Goal: Information Seeking & Learning: Find specific fact

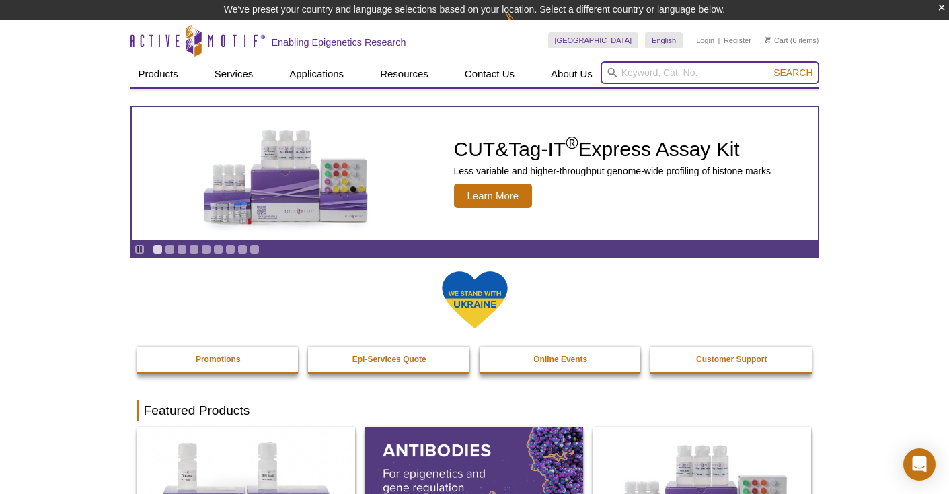
click at [656, 67] on input "search" at bounding box center [710, 72] width 219 height 23
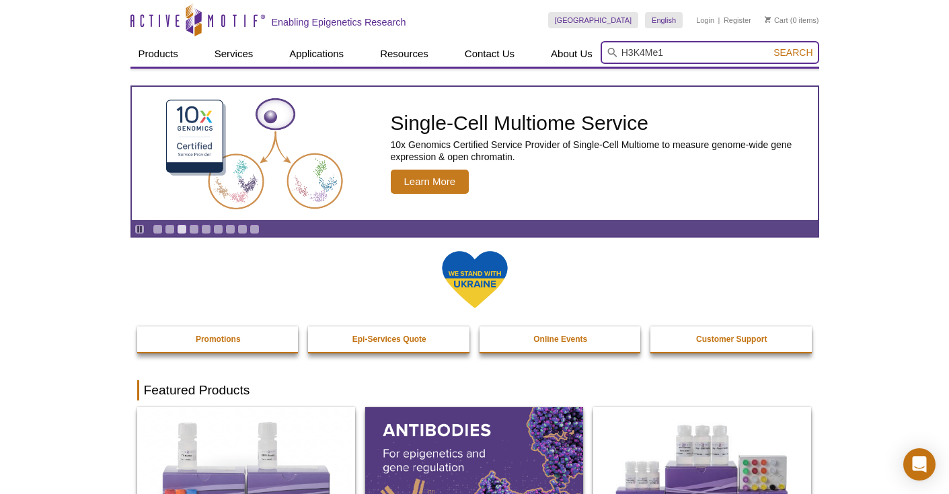
type input "H3K4Me1"
click at [769, 46] on button "Search" at bounding box center [792, 52] width 47 height 12
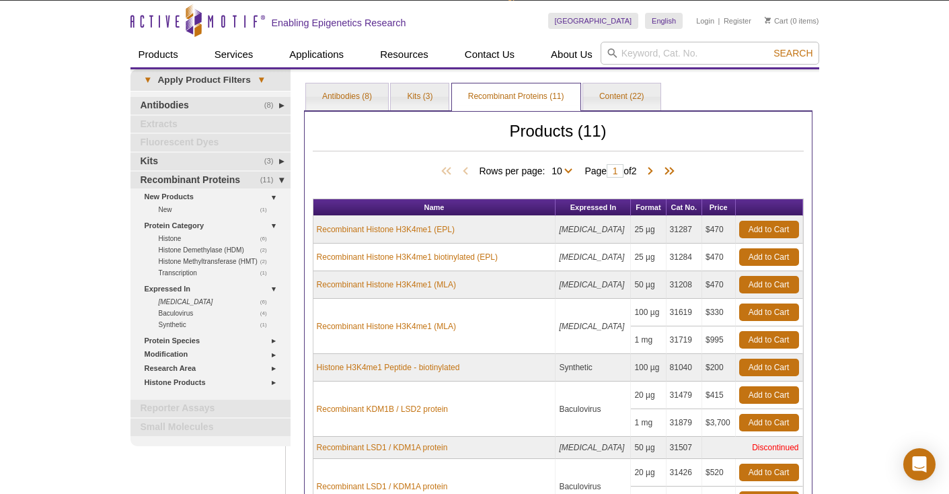
scroll to position [21, 0]
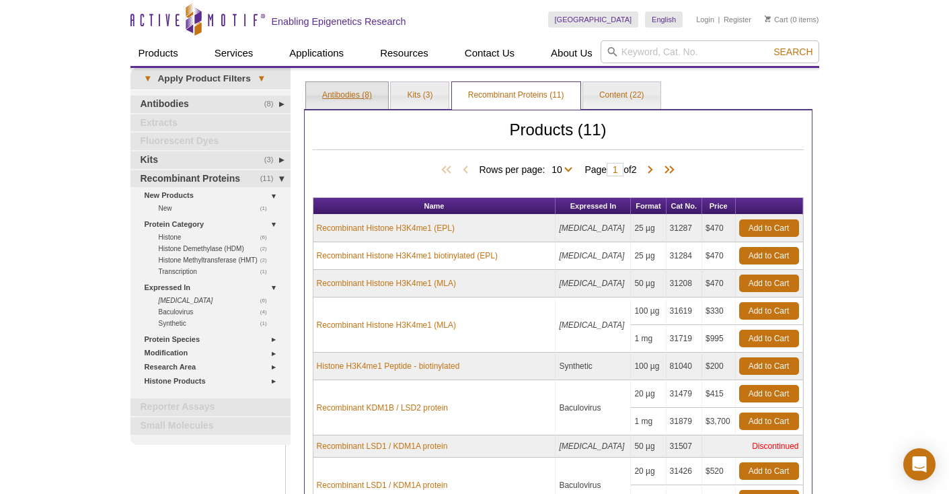
click at [351, 102] on link "Antibodies (8)" at bounding box center [347, 95] width 82 height 27
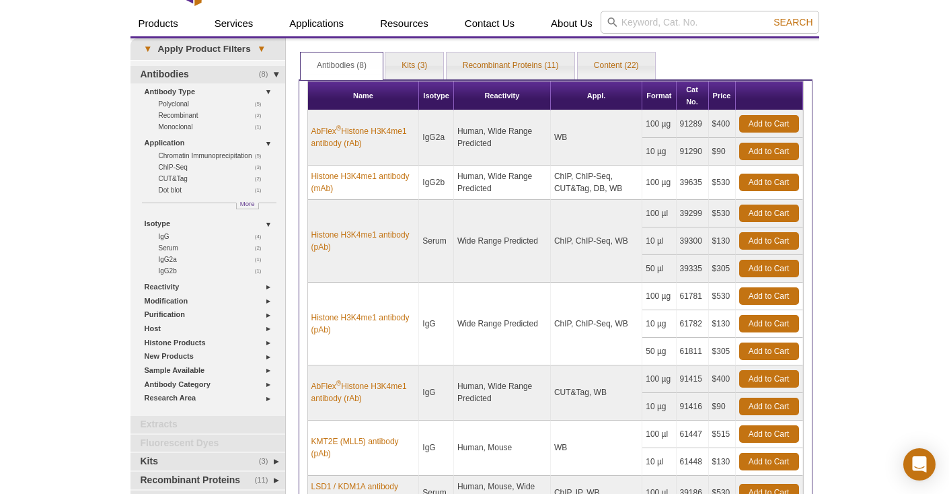
scroll to position [30, 0]
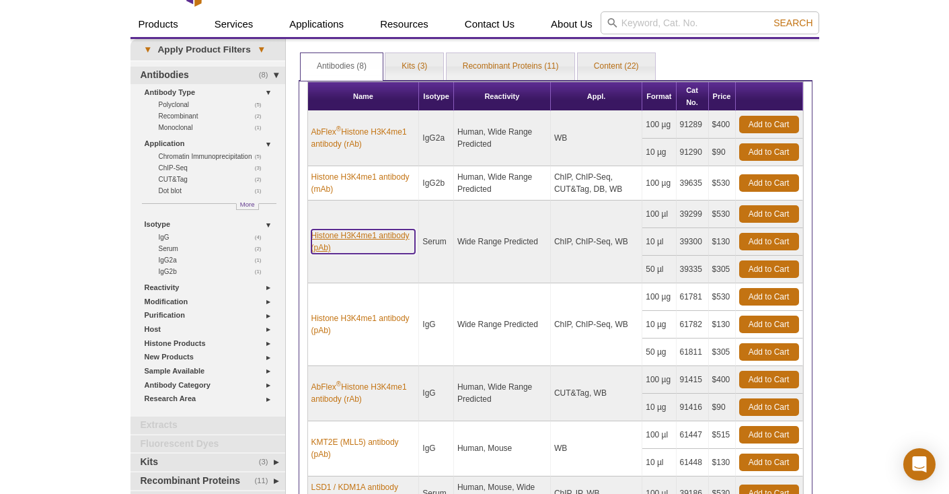
click at [340, 250] on link "Histone H3K4me1 antibody (pAb)" at bounding box center [363, 241] width 104 height 24
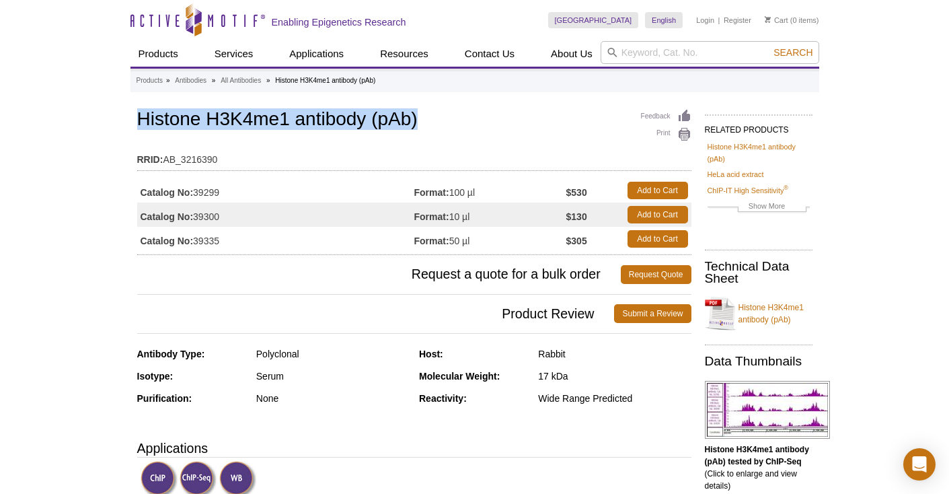
drag, startPoint x: 441, startPoint y: 116, endPoint x: 40, endPoint y: 116, distance: 401.6
copy h1 "Histone H3K4me1 antibody (pAb)"
